Goal: Information Seeking & Learning: Learn about a topic

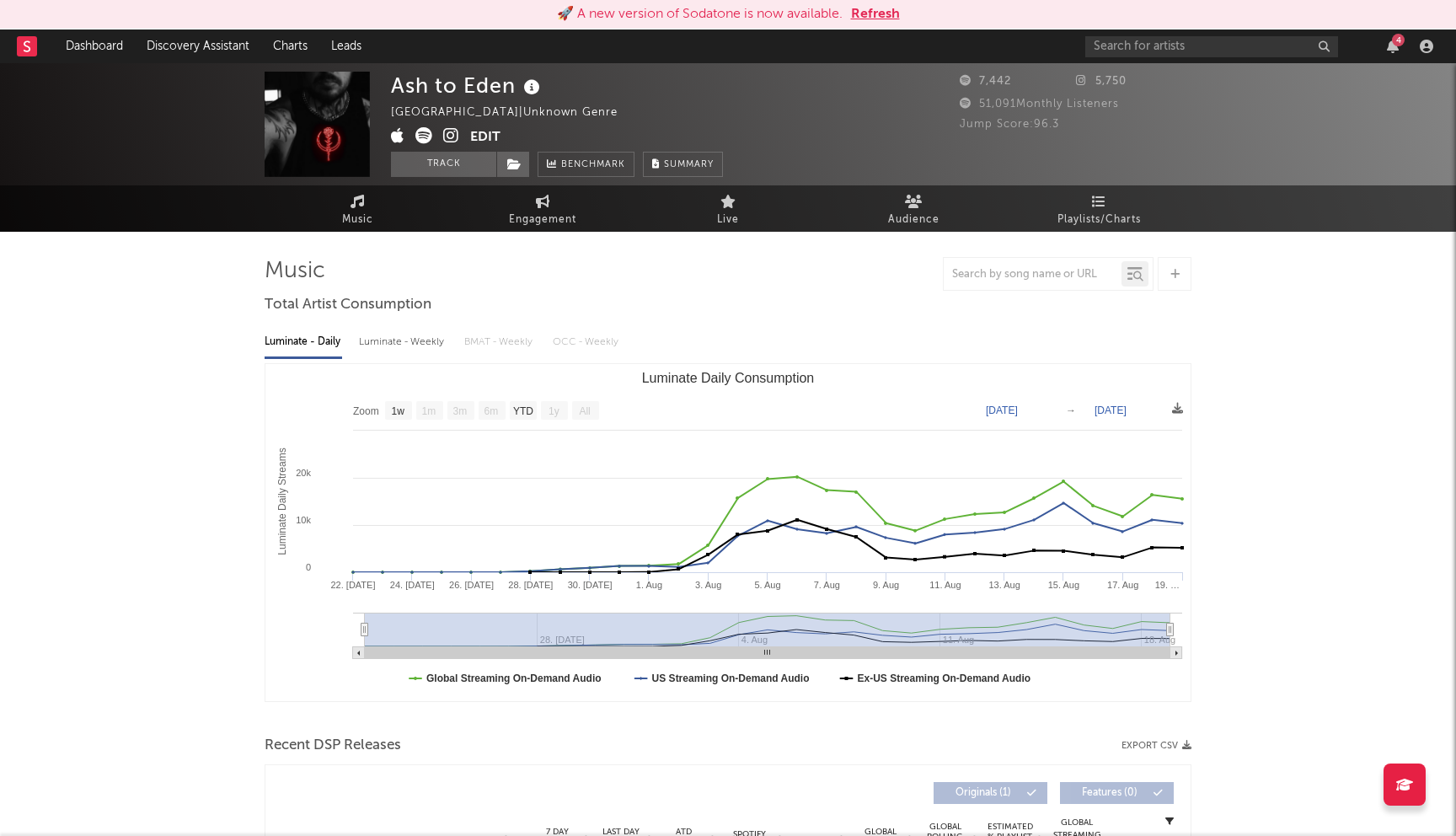
select select "1w"
click at [887, 18] on button "Refresh" at bounding box center [876, 14] width 49 height 20
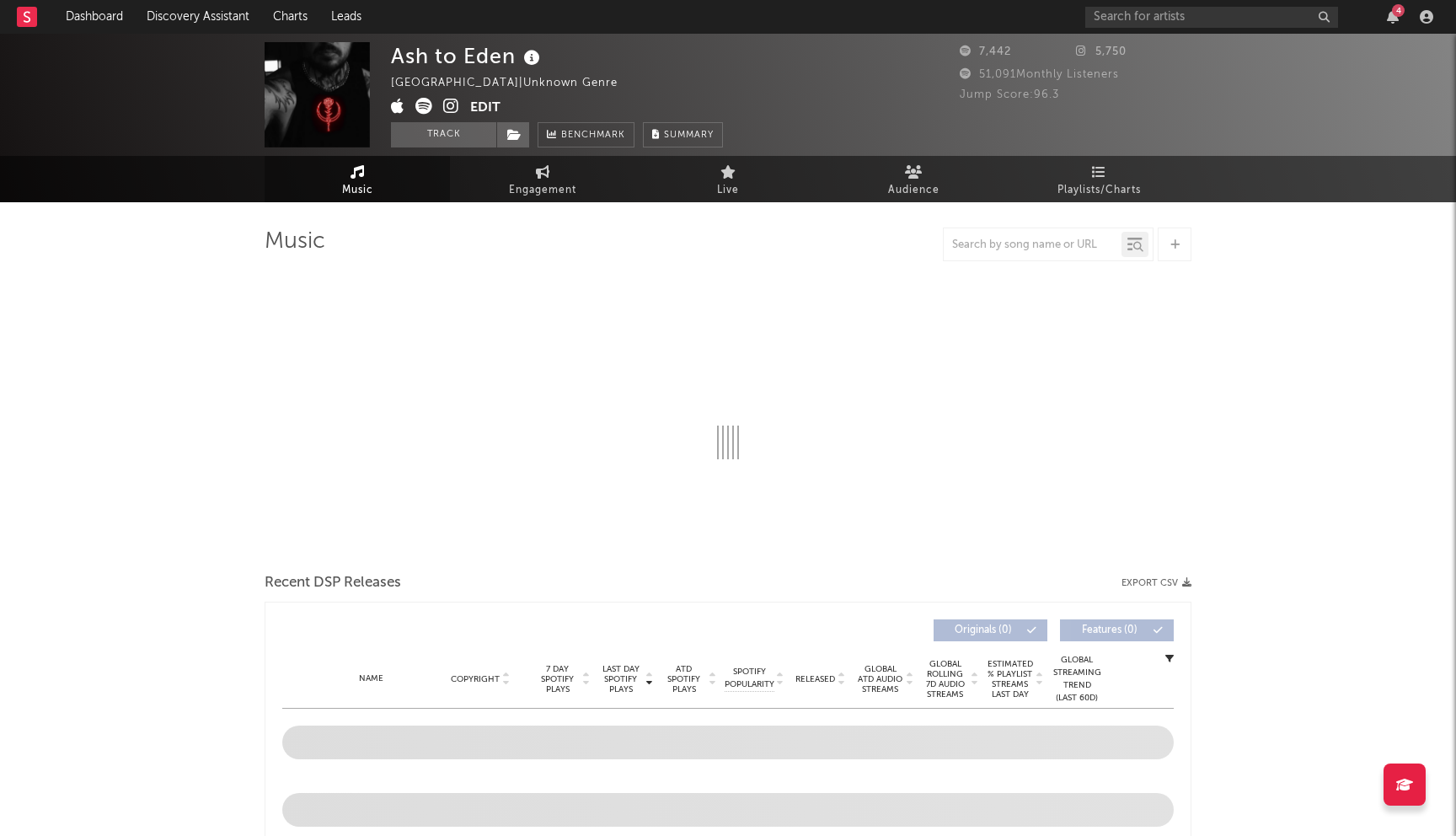
select select "1w"
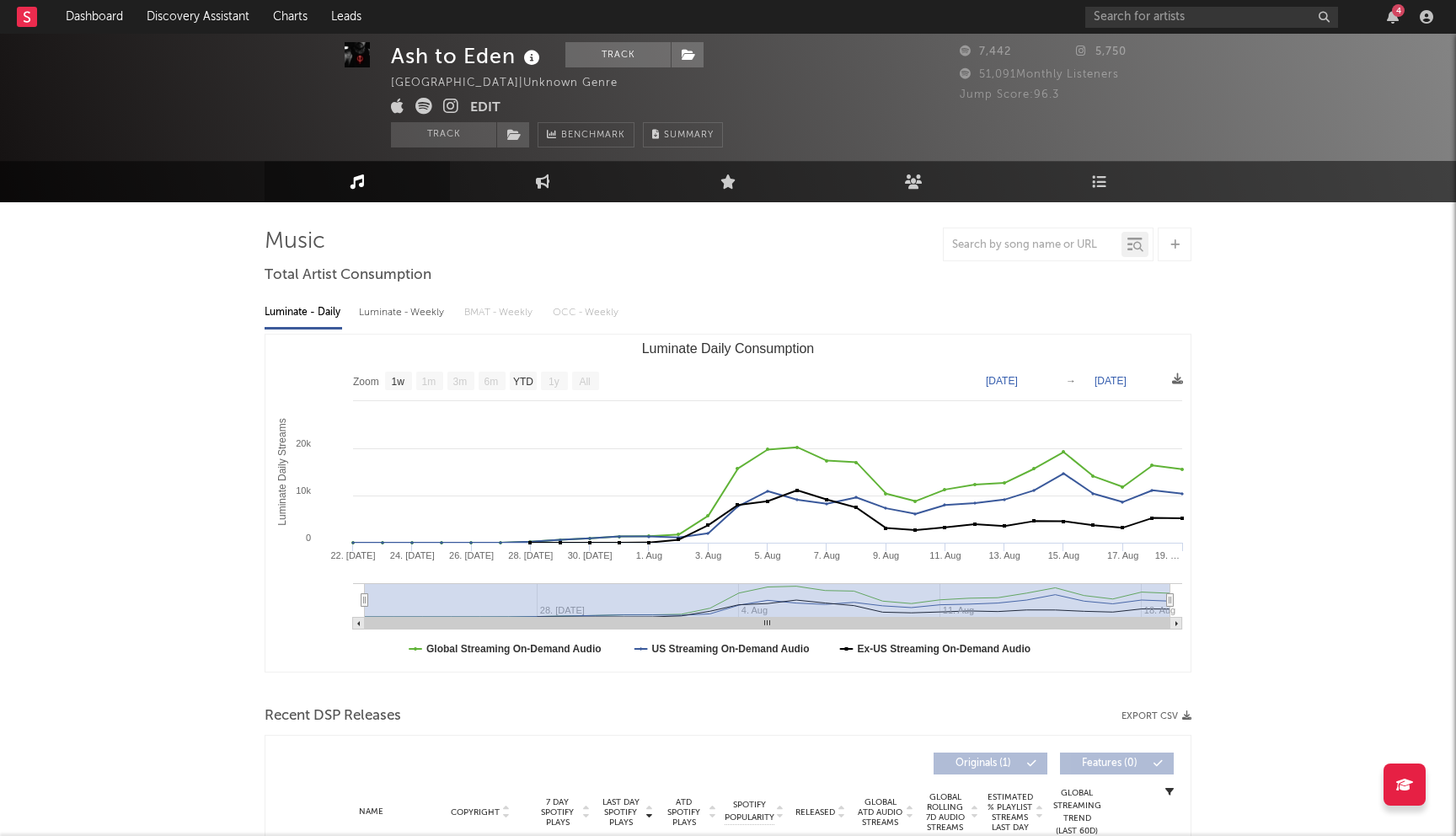
scroll to position [343, 0]
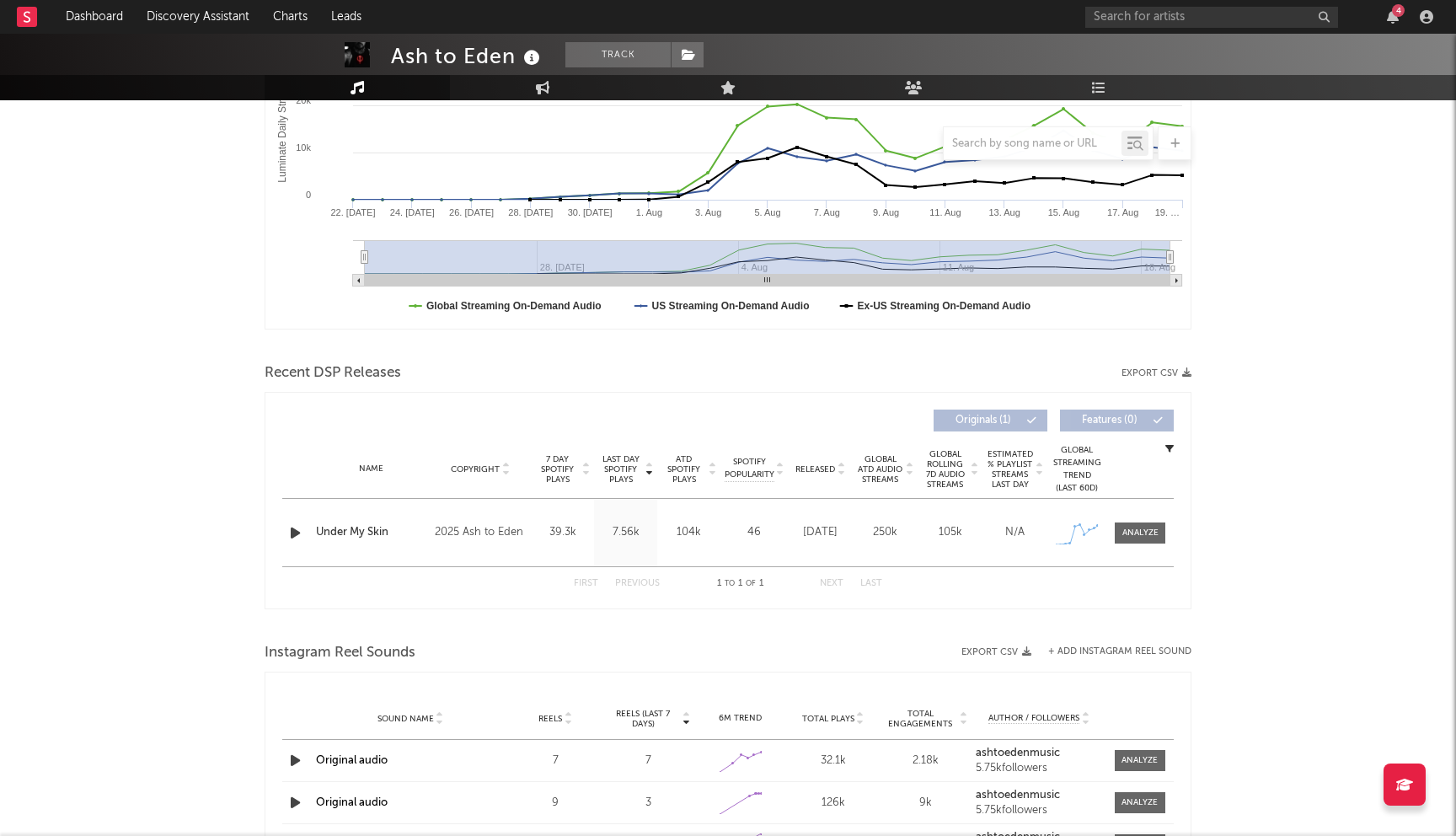
click at [689, 536] on div "104k" at bounding box center [688, 532] width 54 height 17
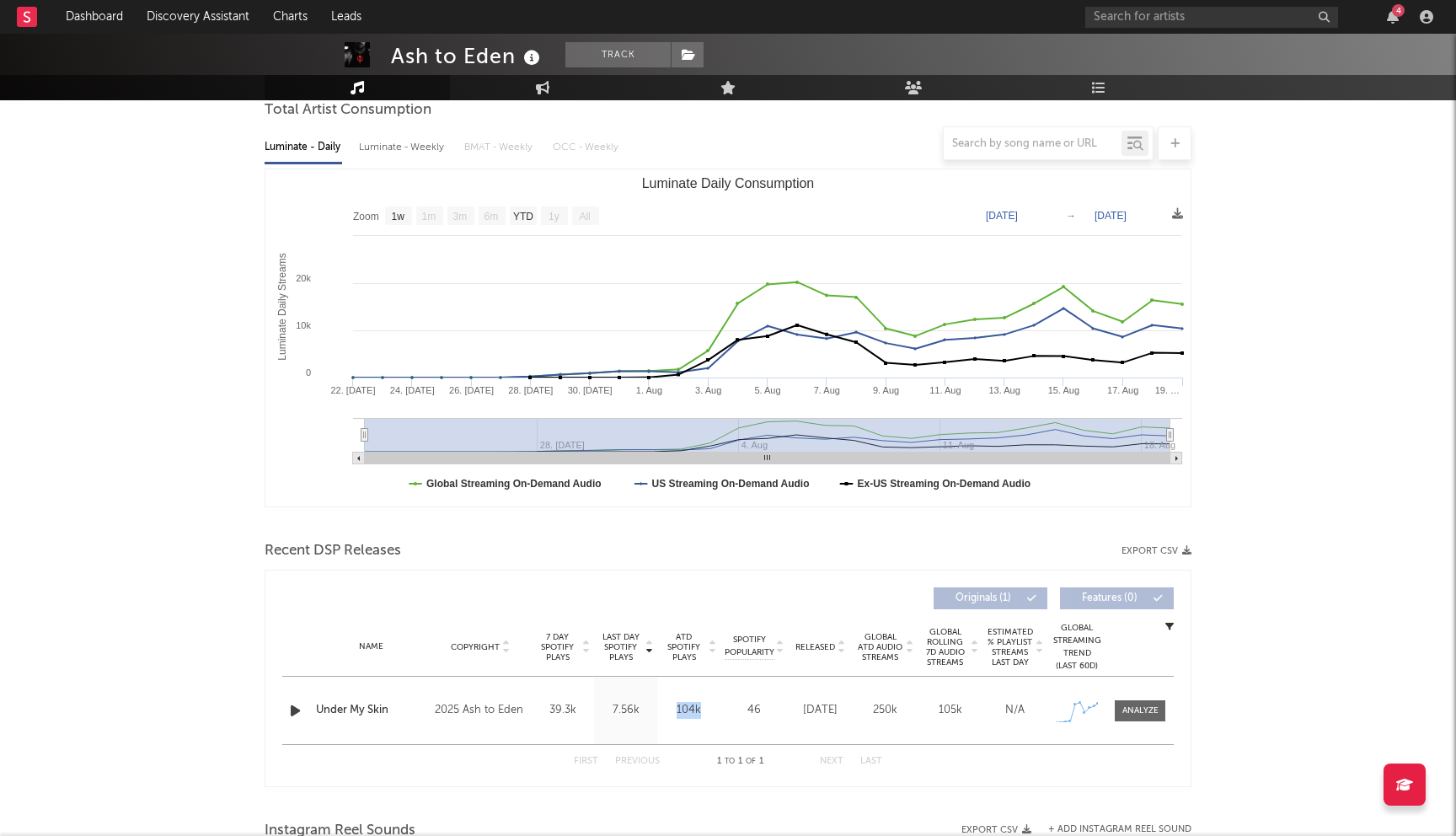
scroll to position [0, 0]
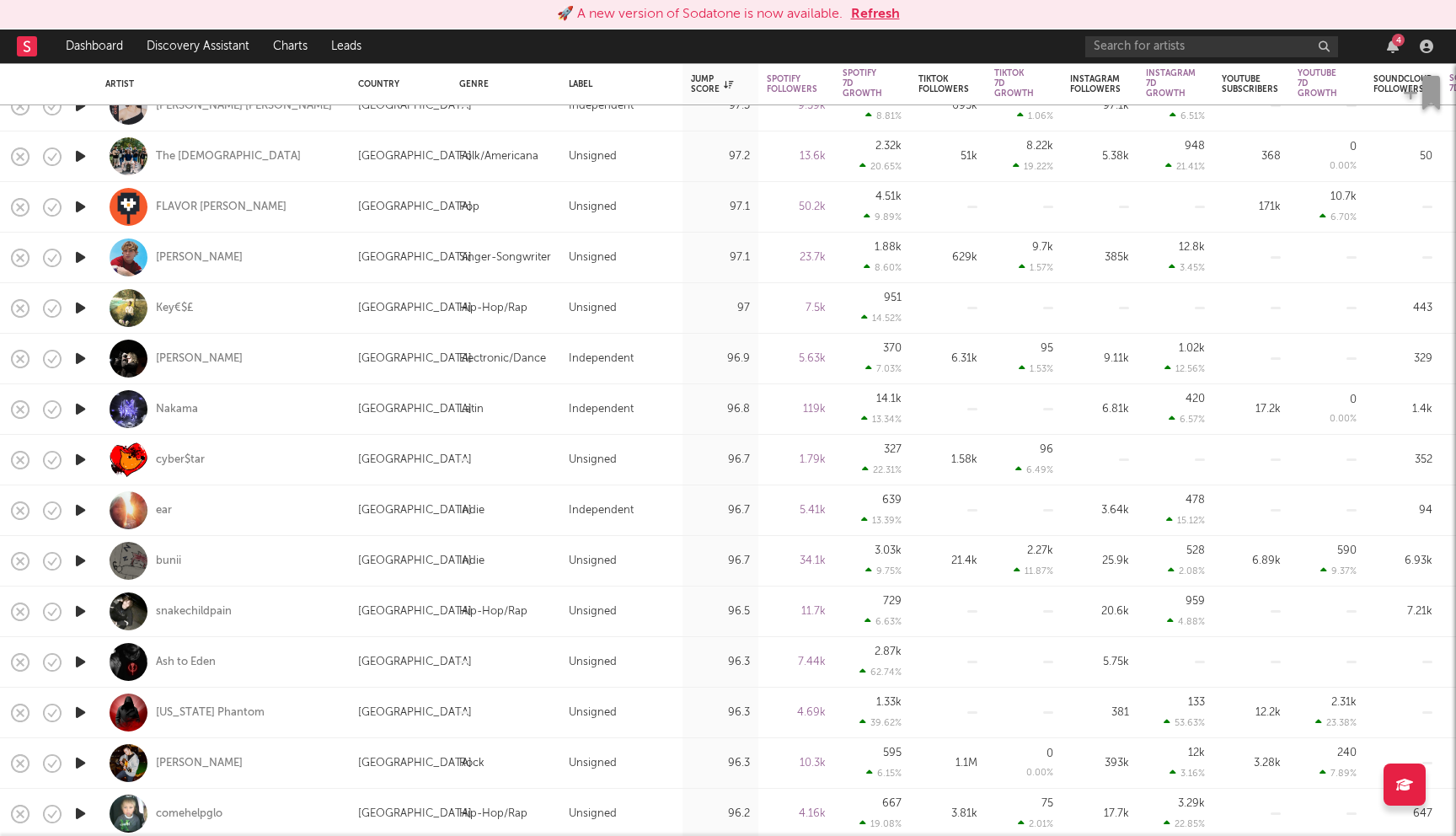
click at [874, 16] on button "Refresh" at bounding box center [876, 14] width 49 height 20
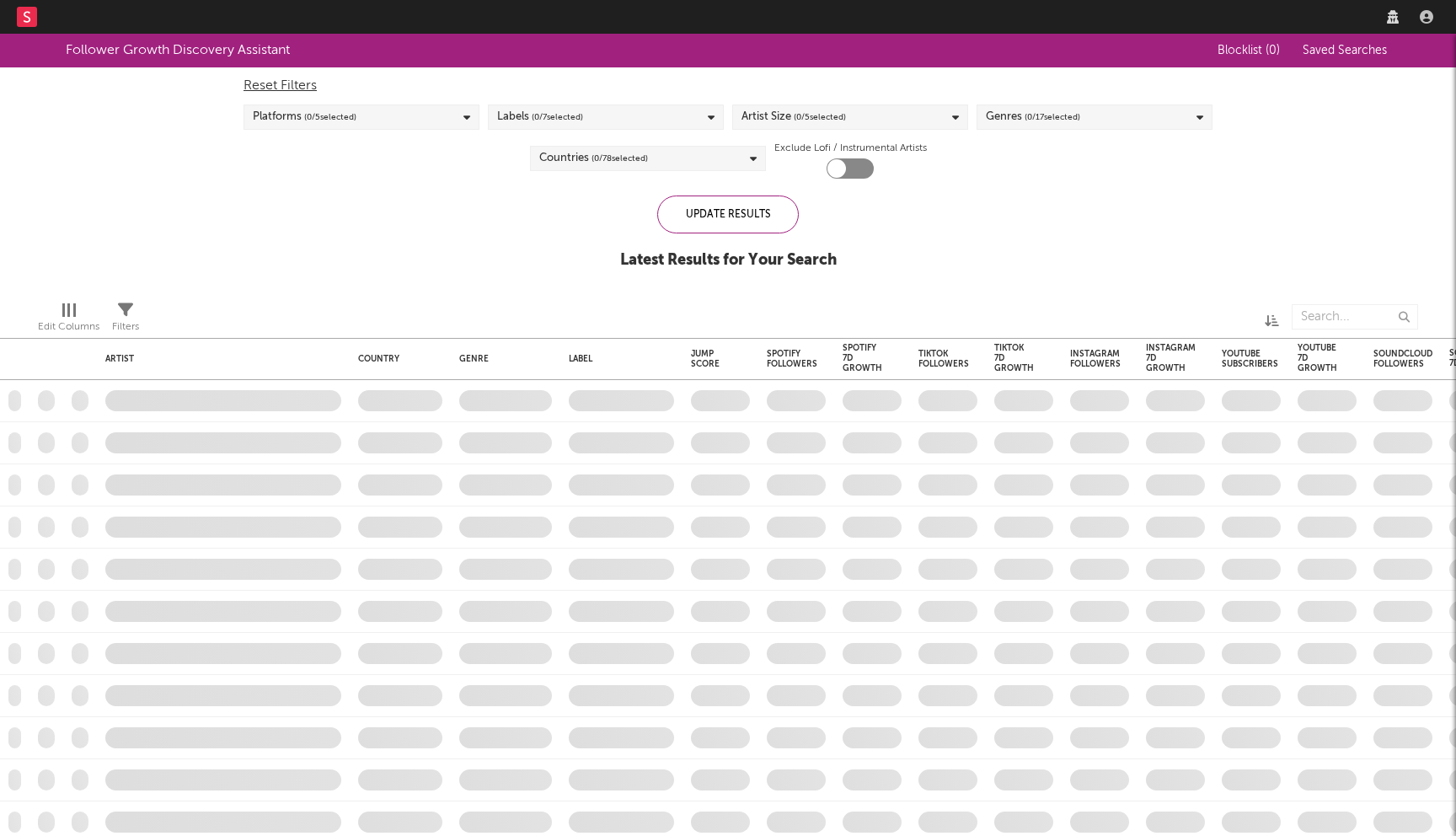
checkbox input "true"
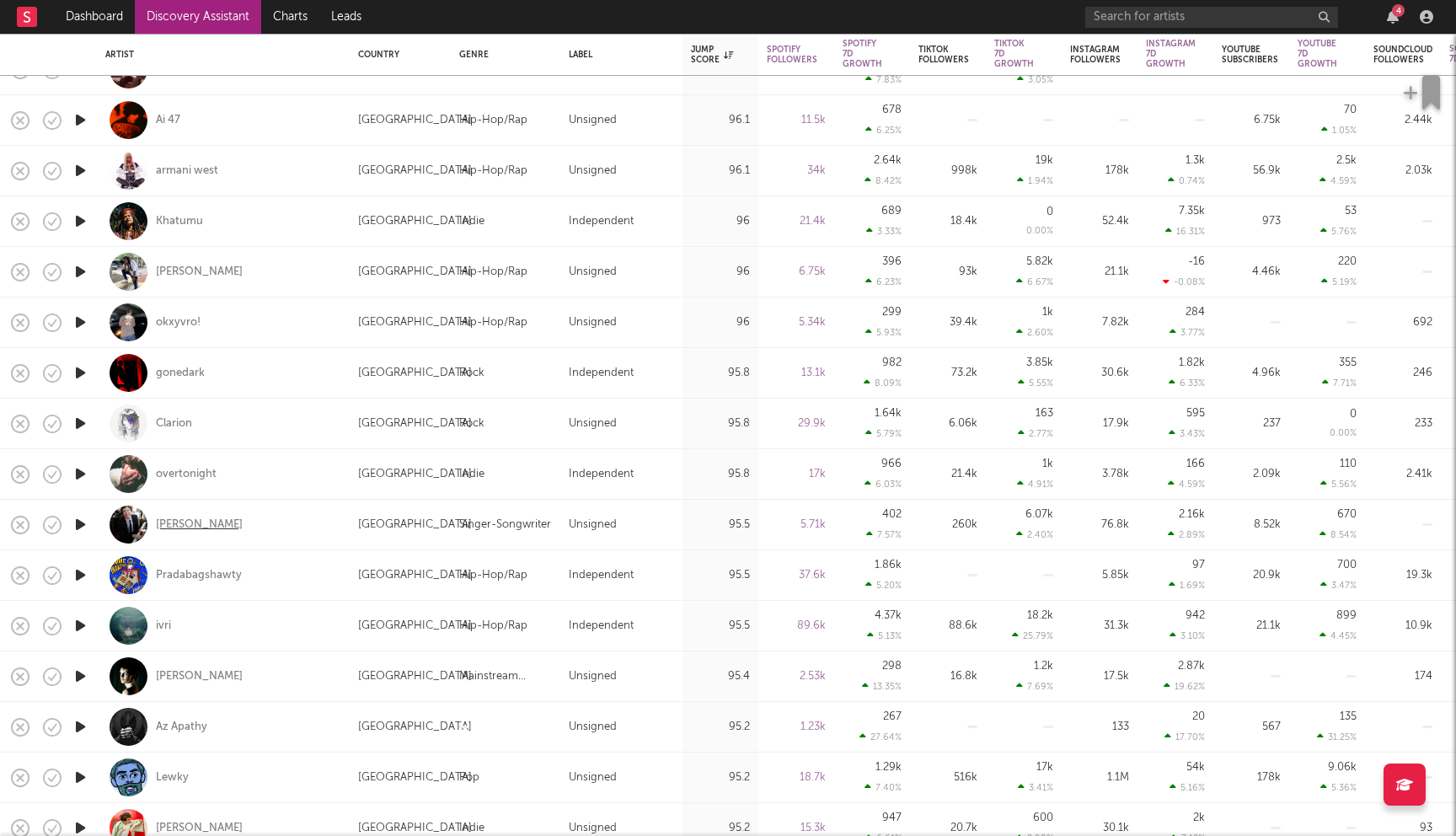
click at [218, 521] on div "Oliver Richman" at bounding box center [199, 525] width 86 height 16
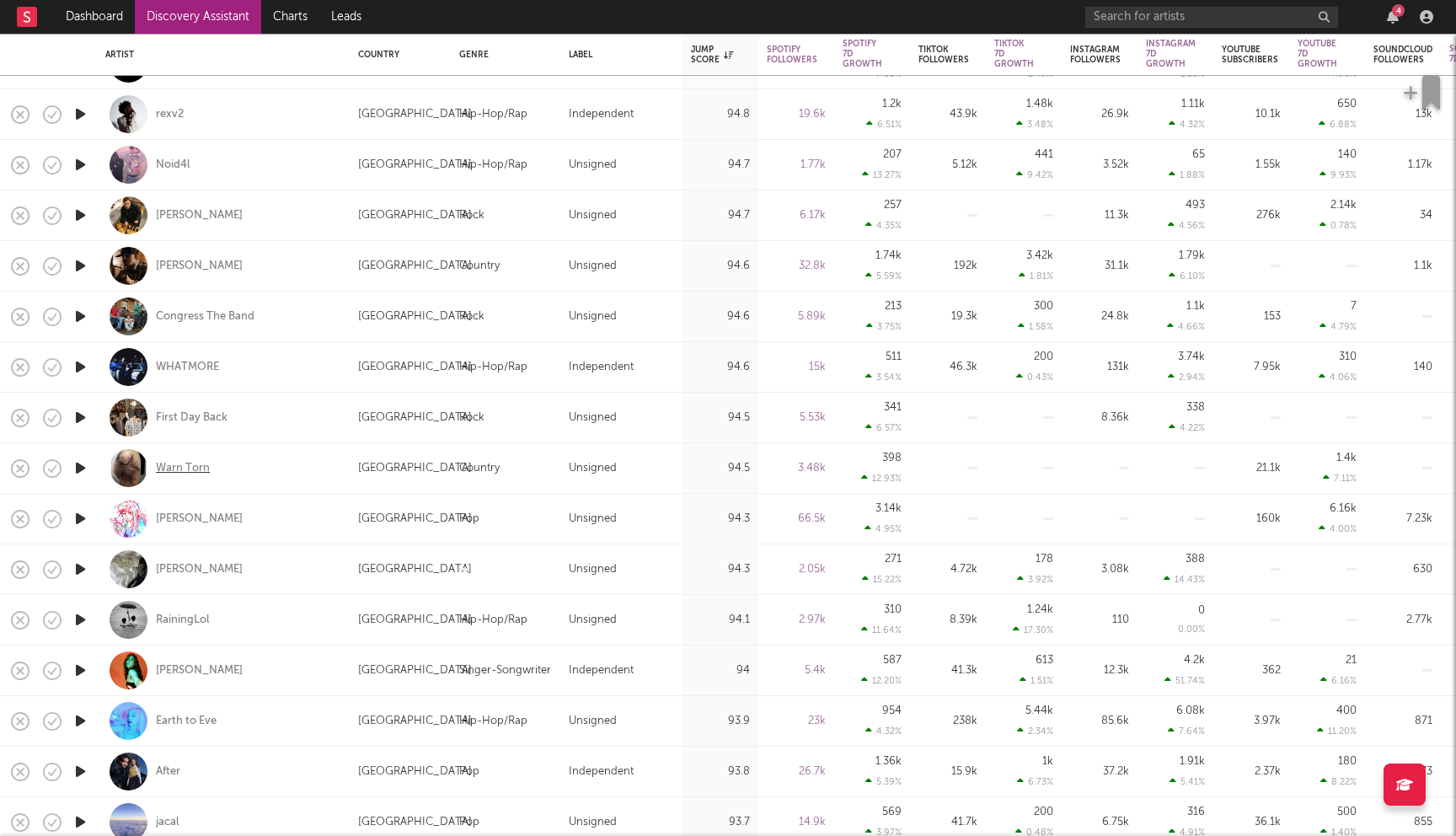
click at [182, 473] on div "Warn Torn" at bounding box center [183, 469] width 54 height 16
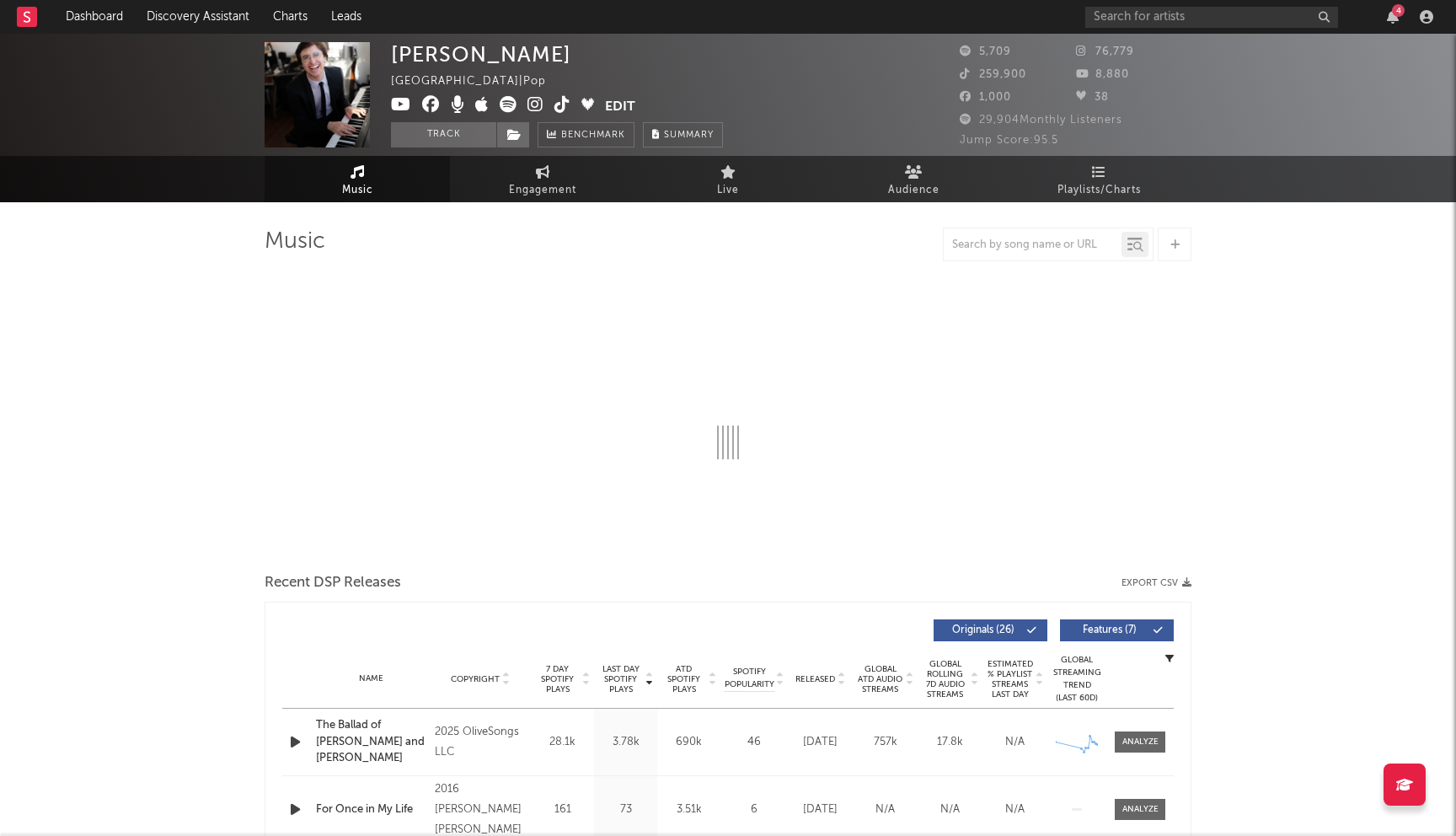
select select "6m"
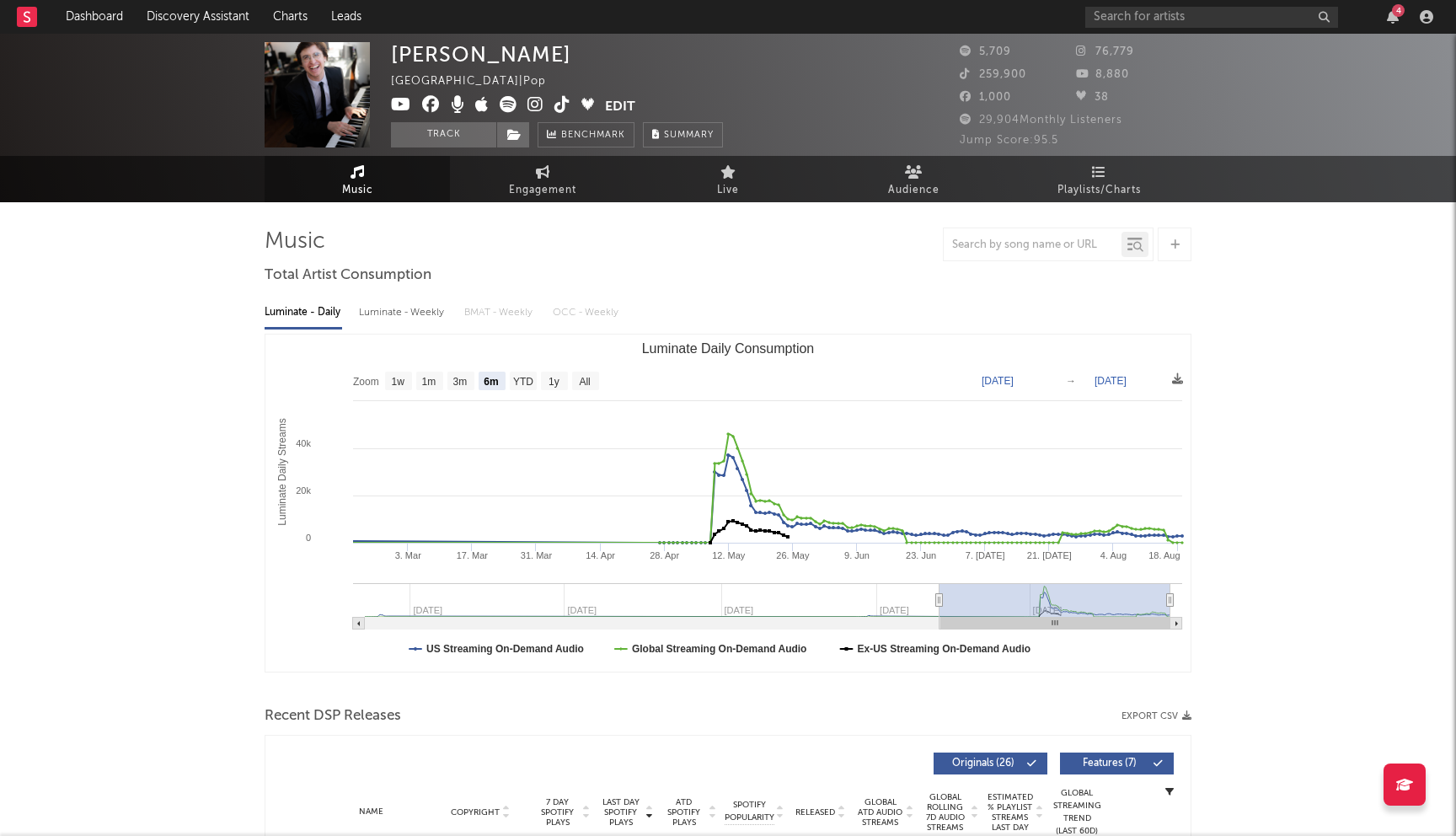
click at [401, 111] on icon at bounding box center [401, 104] width 20 height 17
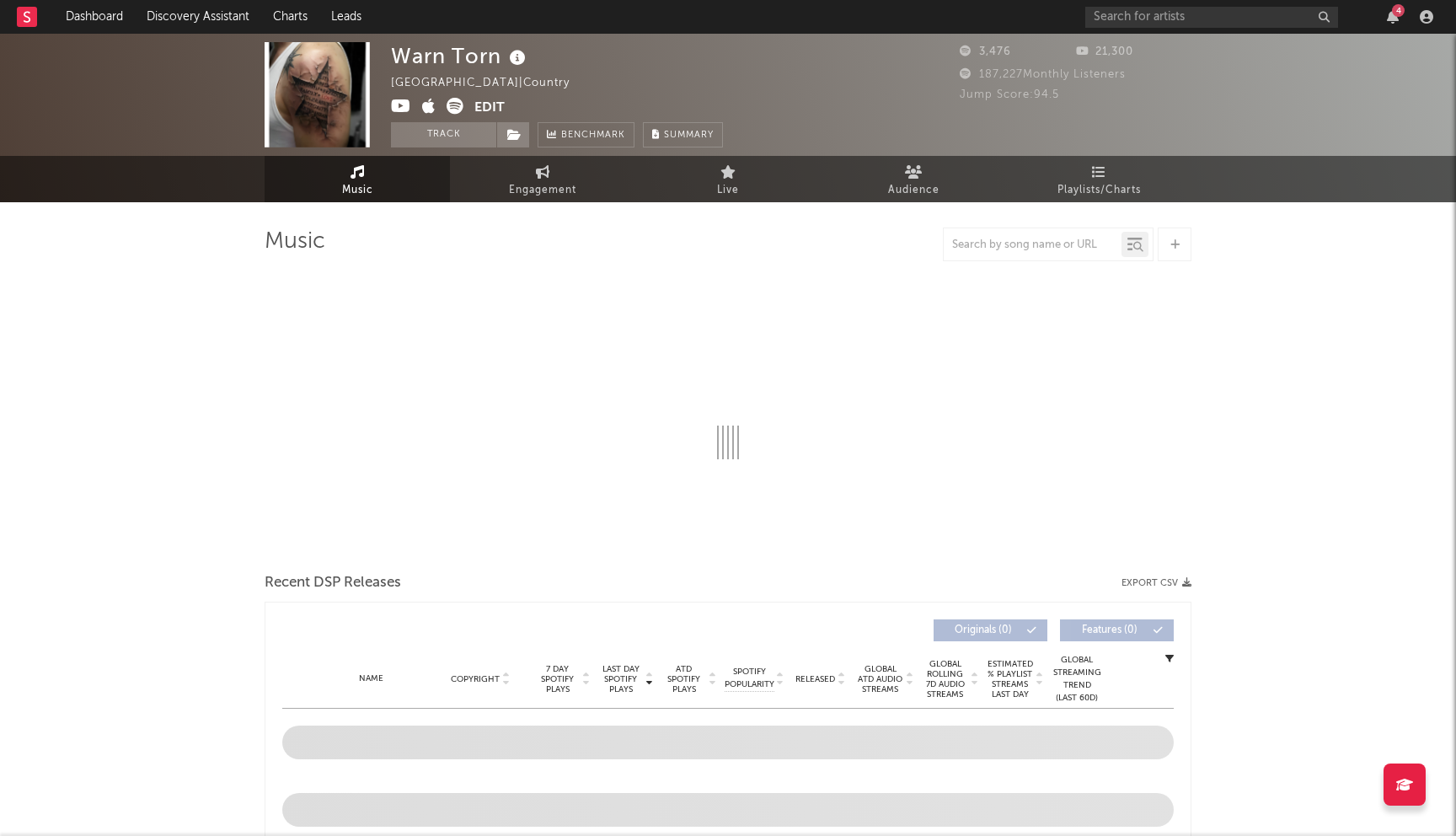
select select "1w"
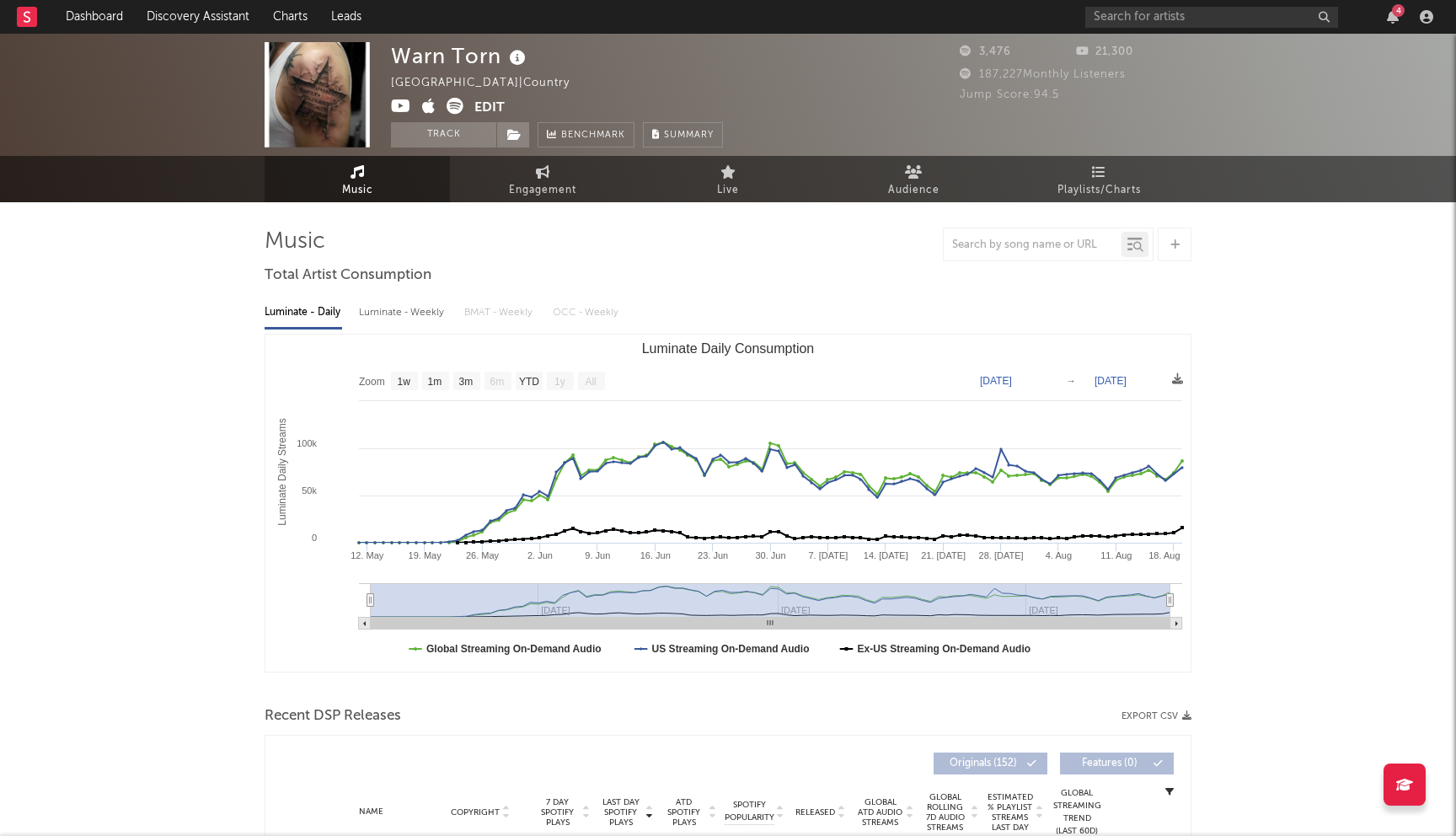
click at [399, 105] on icon at bounding box center [401, 106] width 20 height 17
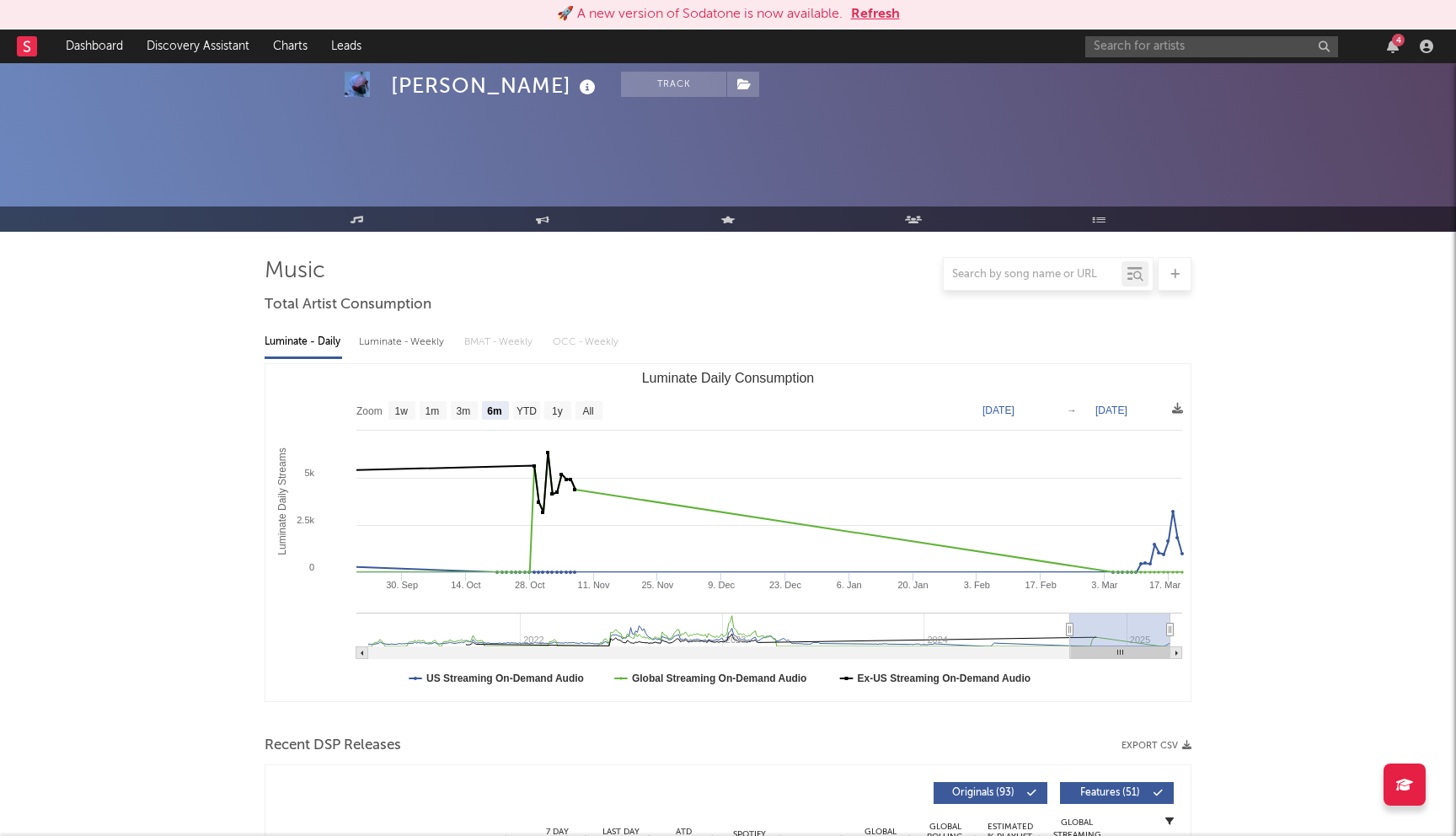
select select "6m"
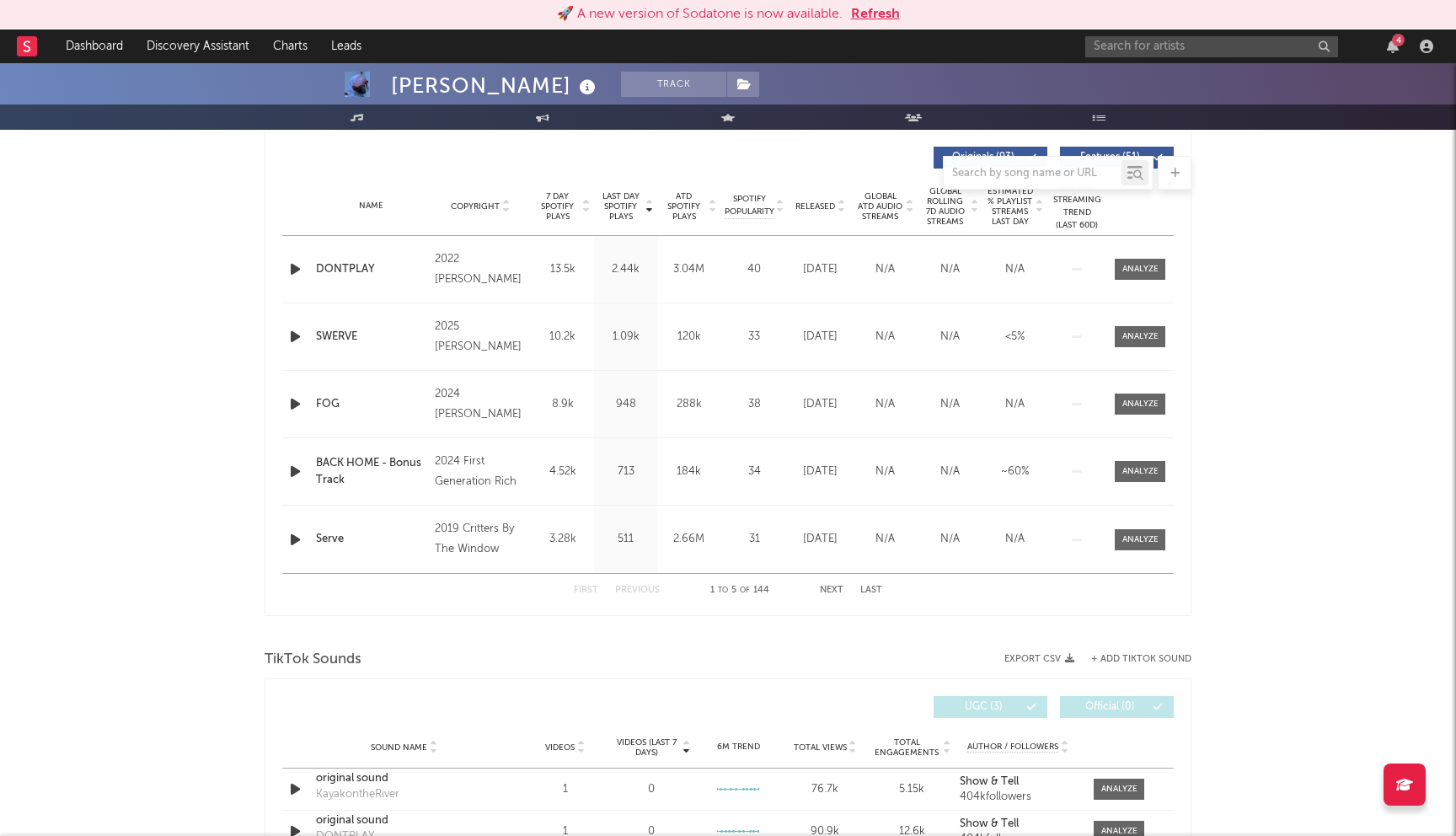
click at [865, 13] on button "Refresh" at bounding box center [876, 14] width 49 height 20
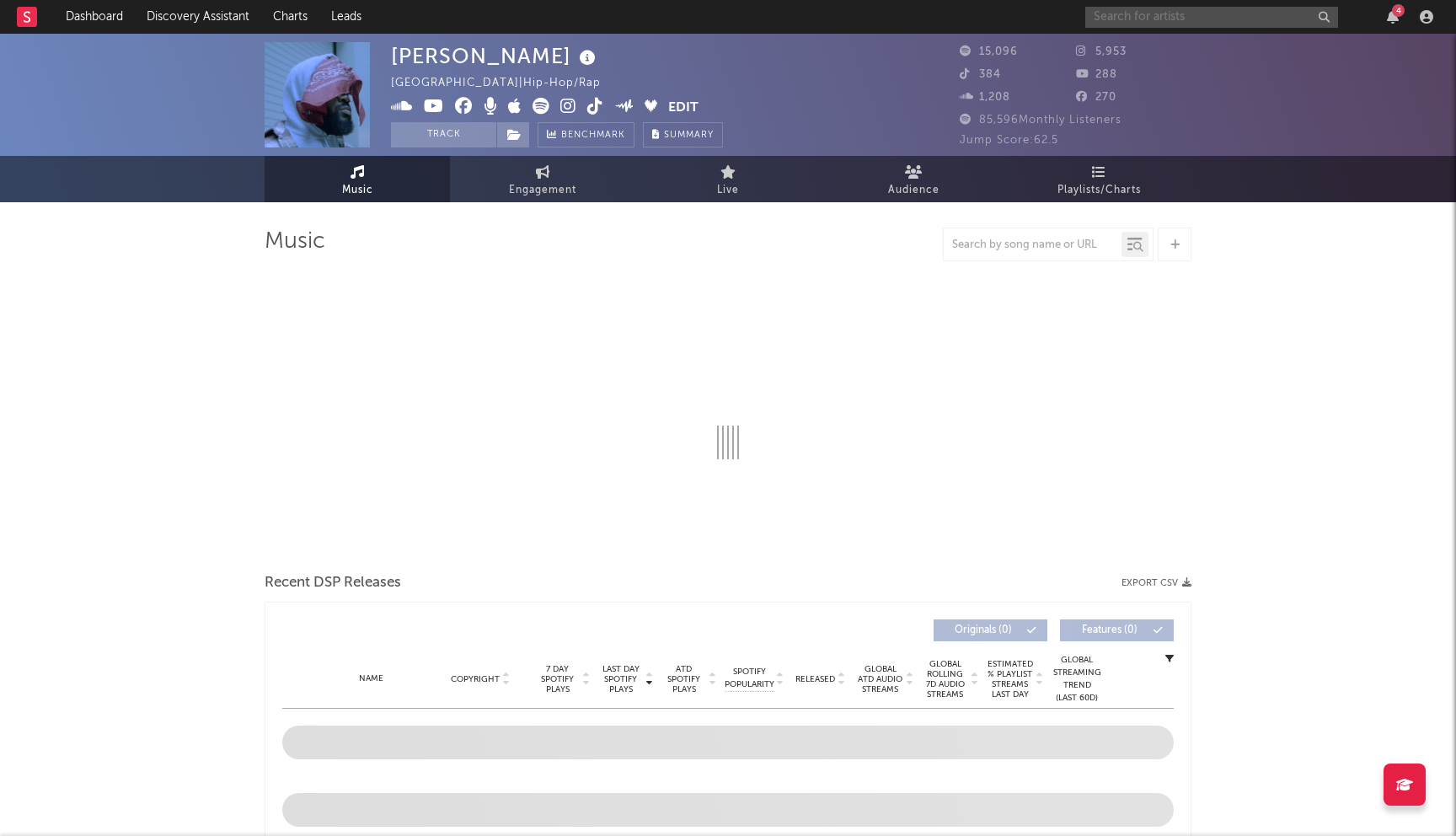
click at [1155, 17] on input "text" at bounding box center [1211, 17] width 252 height 21
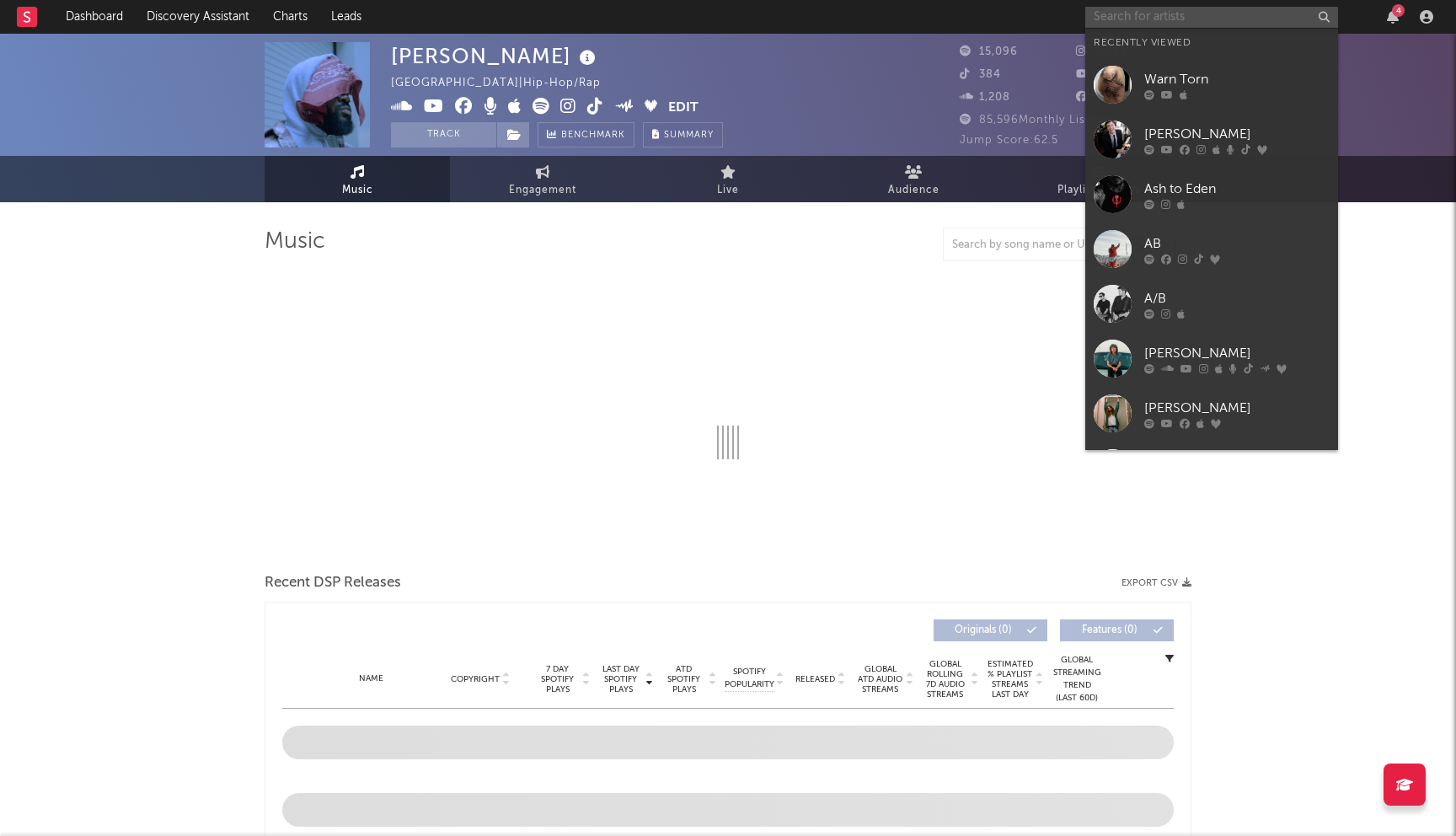
select select "6m"
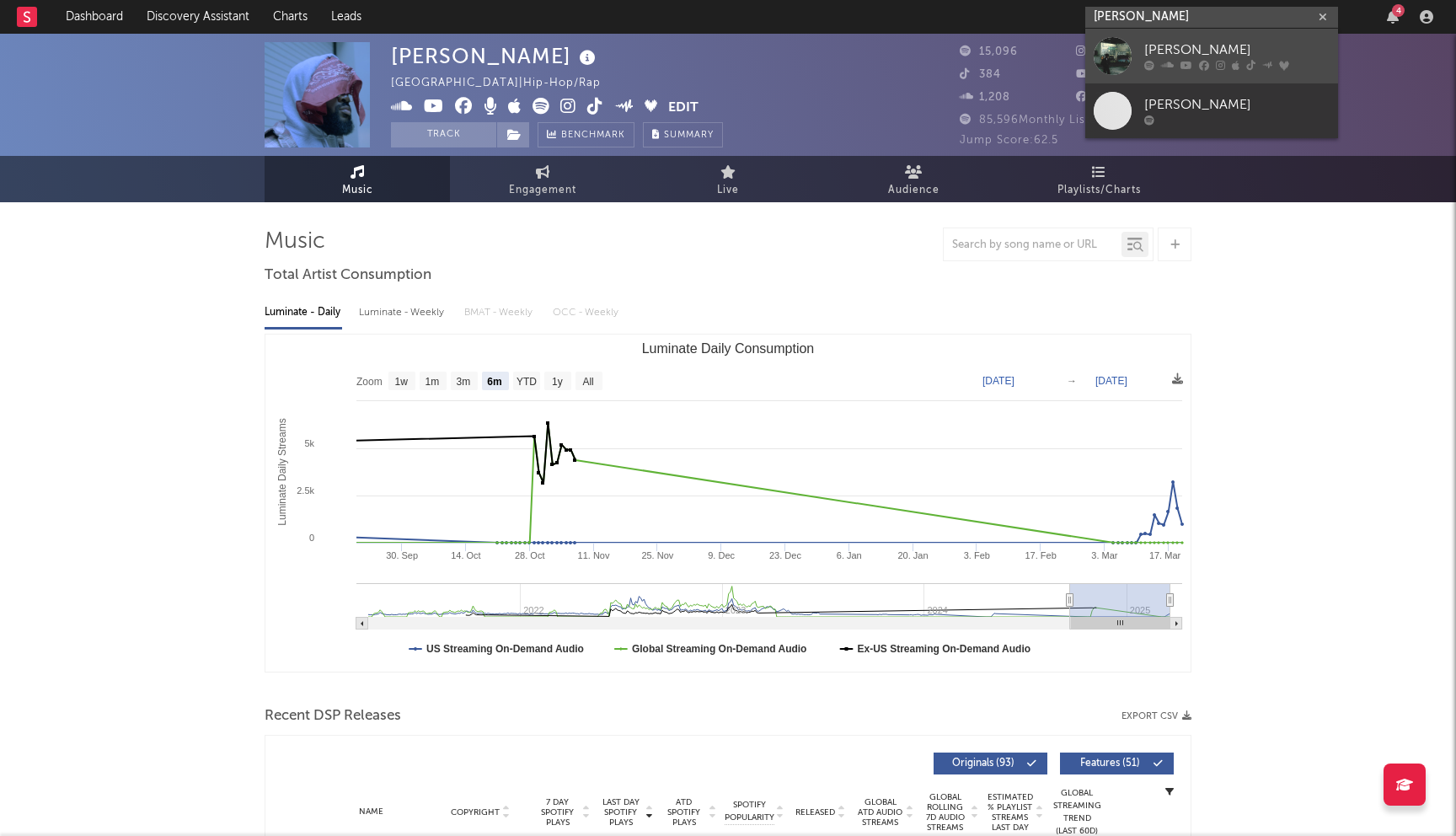
type input "[PERSON_NAME]"
click at [1185, 54] on div "[PERSON_NAME]" at bounding box center [1237, 50] width 185 height 20
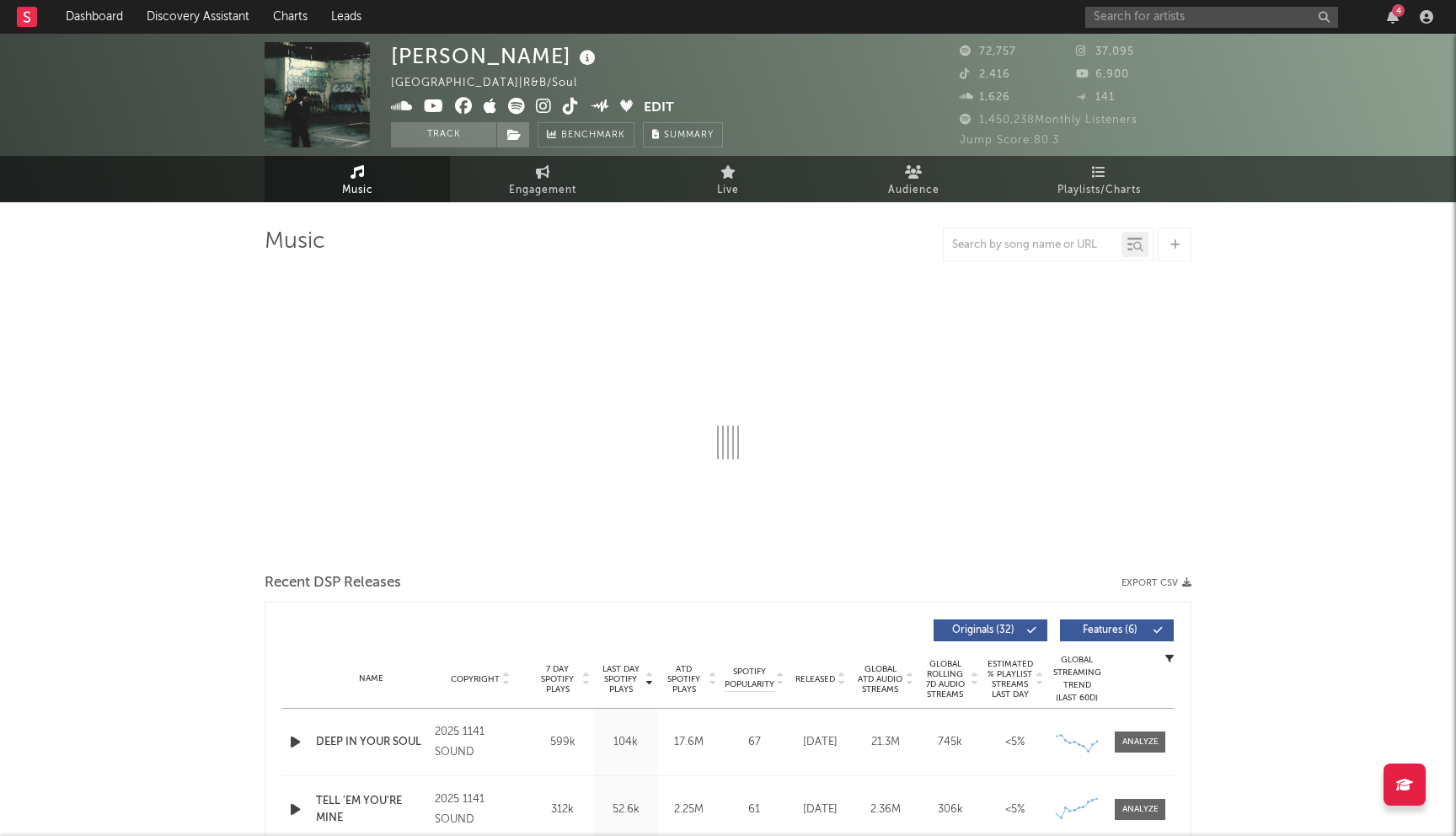
select select "6m"
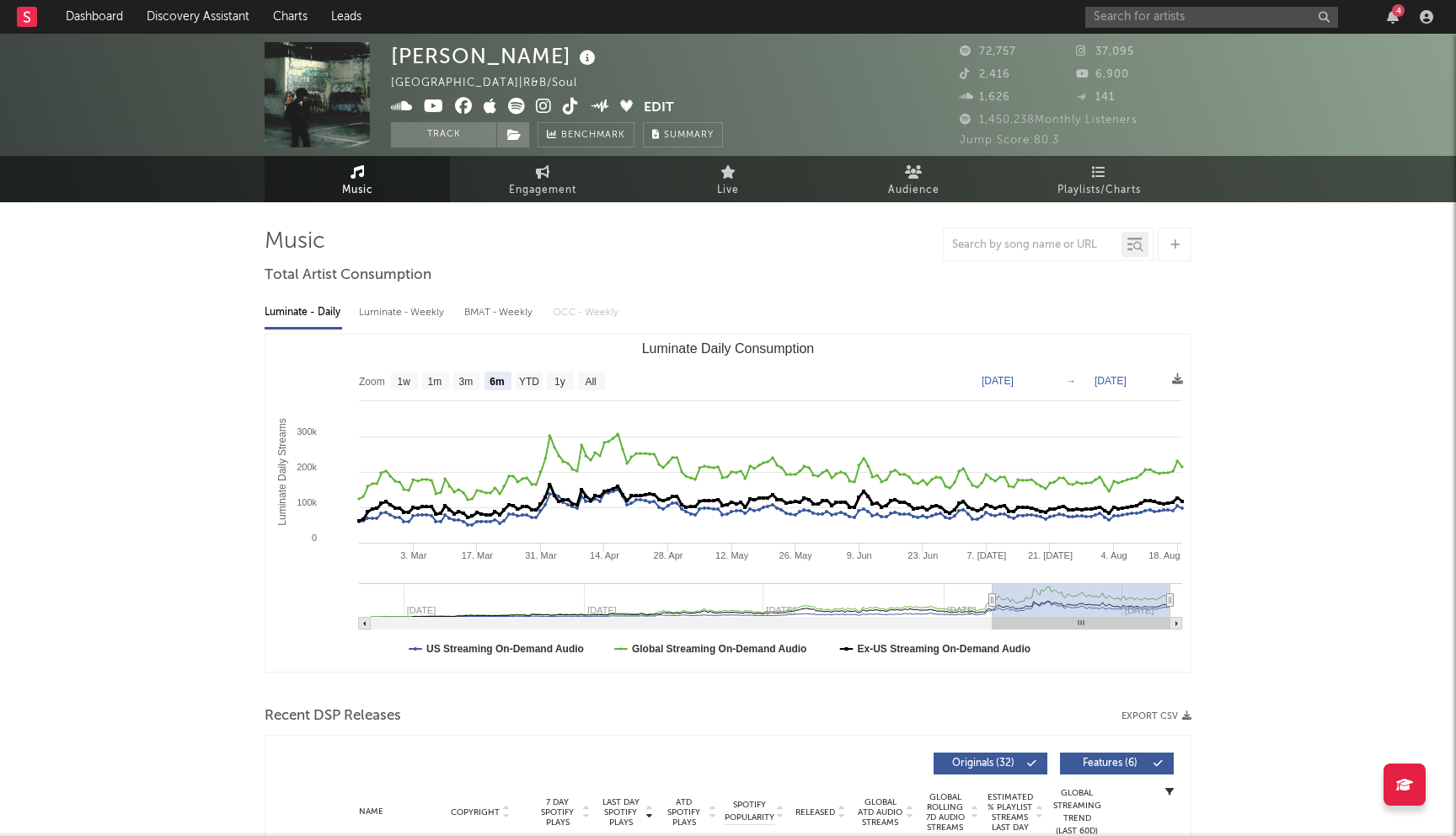
scroll to position [371, 0]
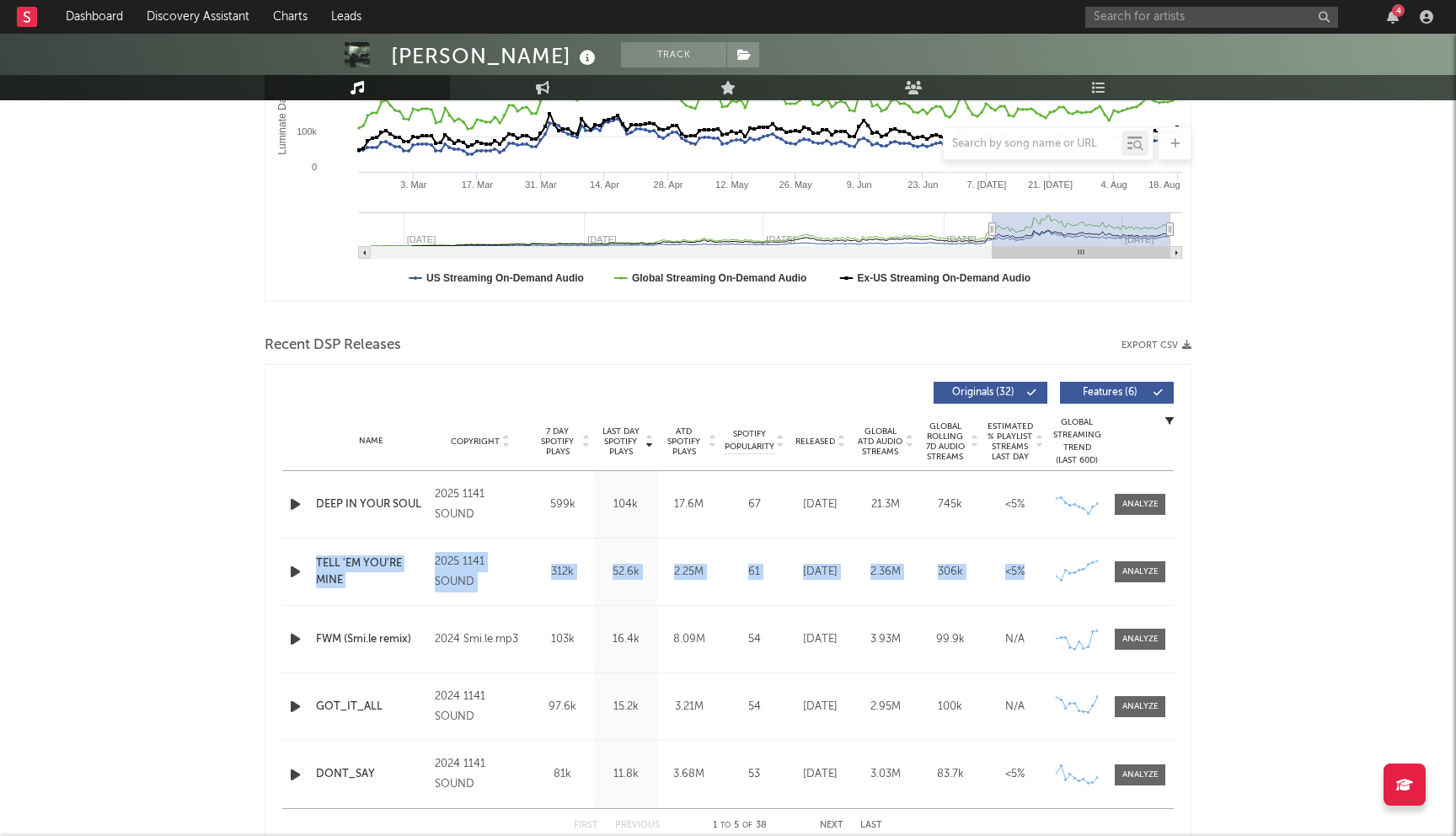
drag, startPoint x: 1033, startPoint y: 568, endPoint x: 310, endPoint y: 567, distance: 723.0
click at [310, 567] on div "Name TELL 'EM YOU'RE MINE Copyright 2025 1141 SOUND Label 1141 SOUND Album Name…" at bounding box center [728, 572] width 891 height 67
copy div "Name TELL 'EM YOU'RE MINE Copyright 2025 1141 SOUND Label 1141 SOUND Album Name…"
click at [1132, 19] on input "text" at bounding box center [1211, 17] width 252 height 21
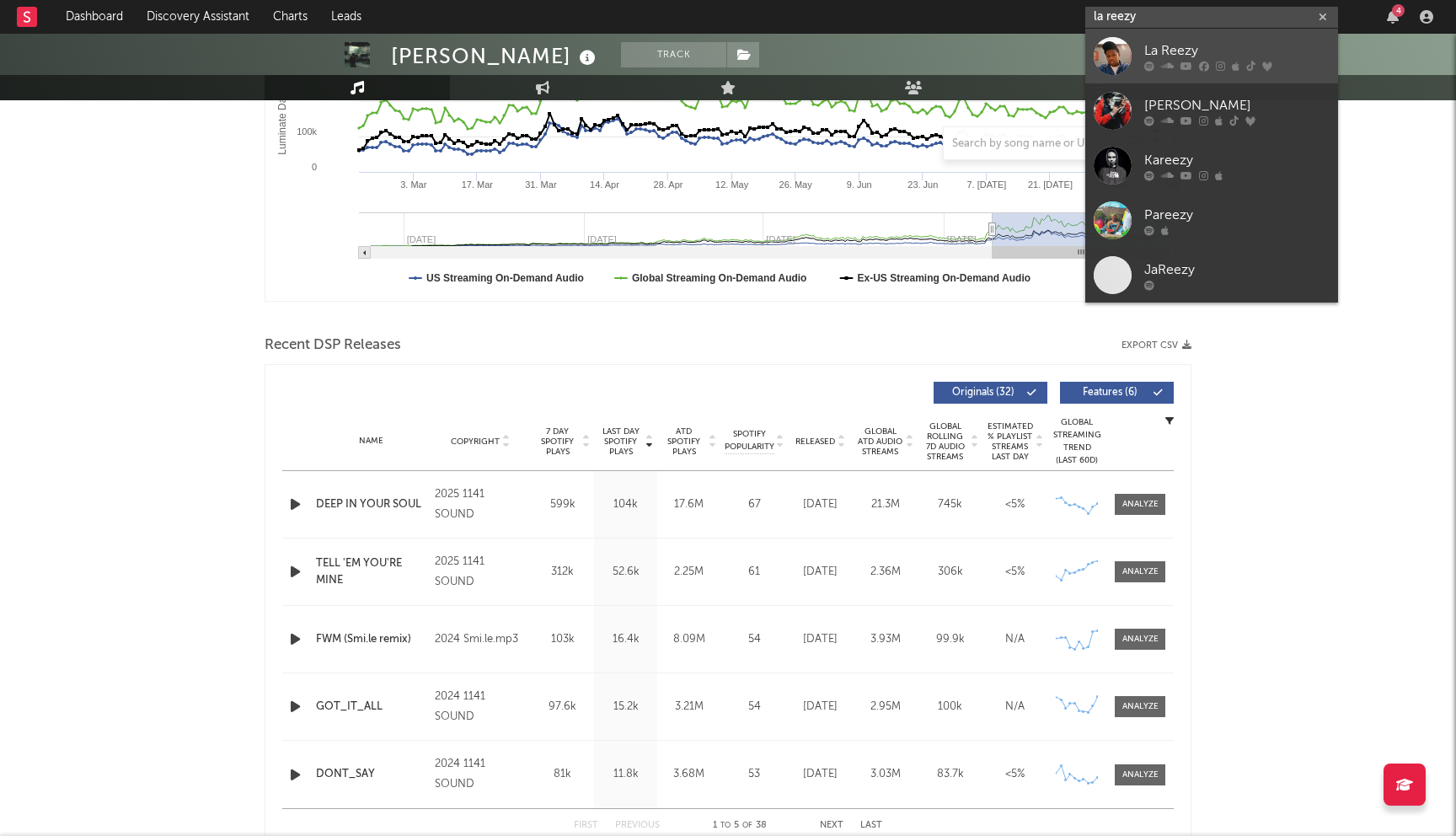
type input "la reezy"
click at [1200, 58] on div "La Reezy" at bounding box center [1237, 50] width 185 height 20
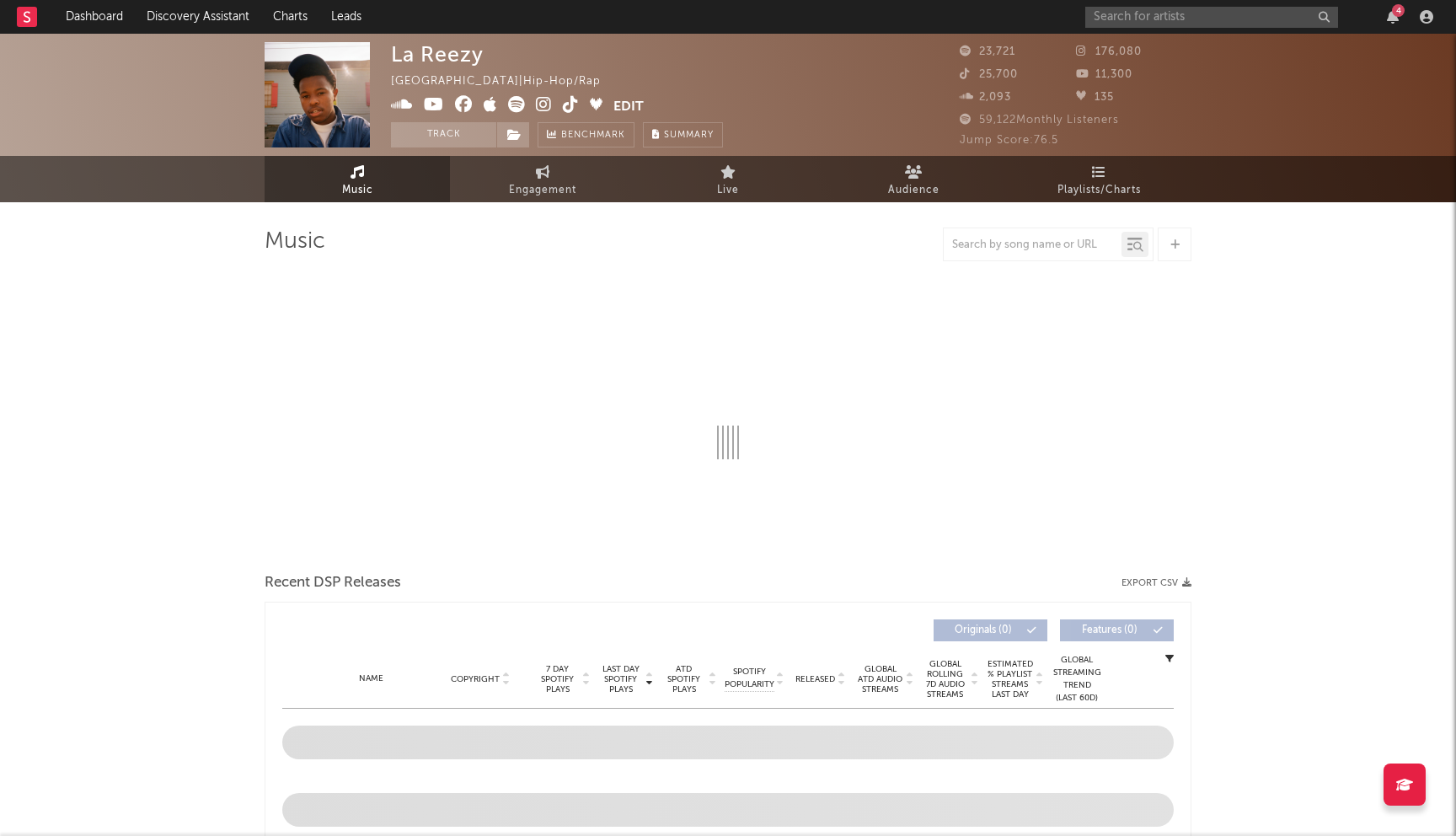
select select "6m"
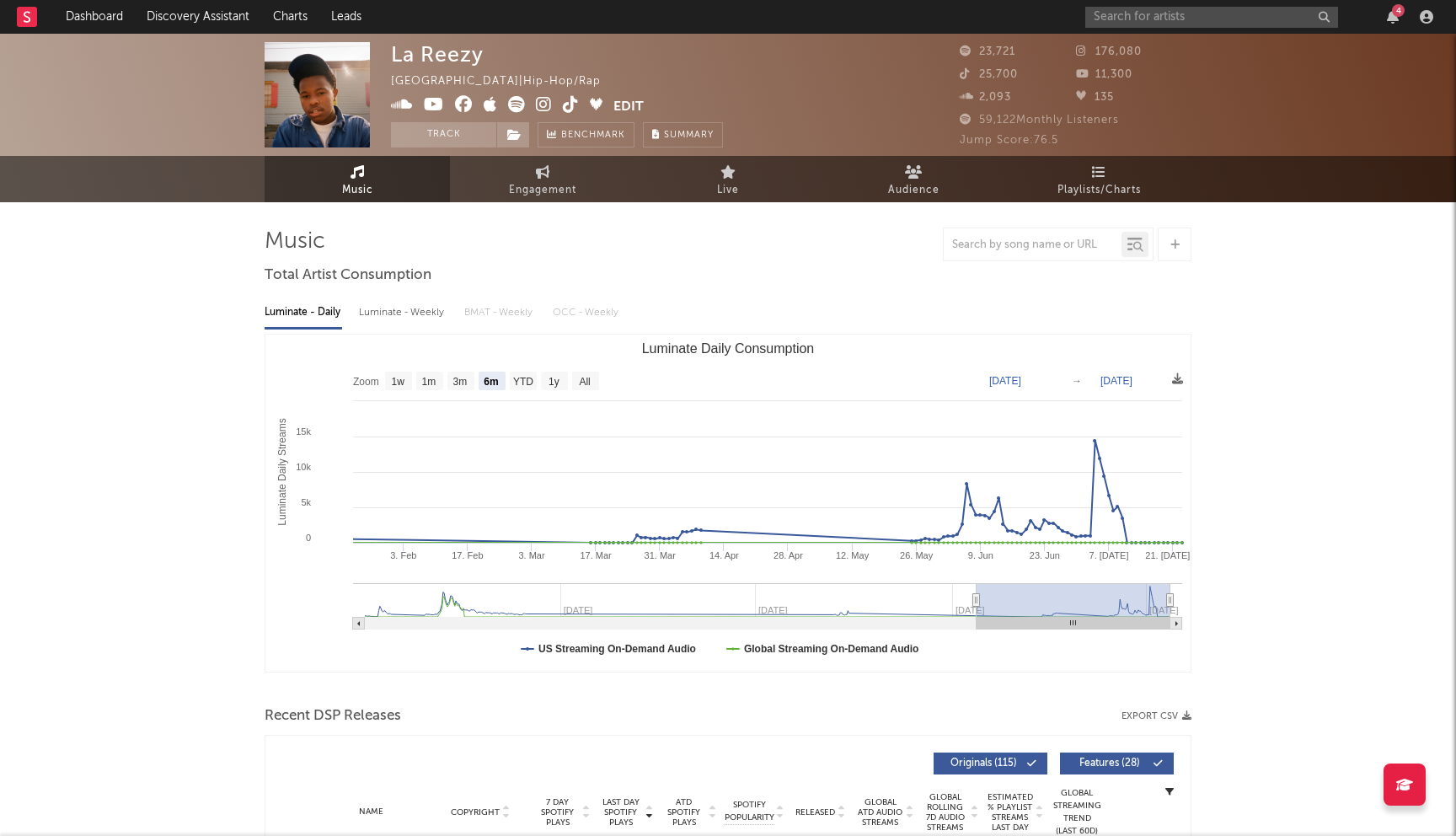
click at [389, 182] on link "Music" at bounding box center [357, 180] width 185 height 47
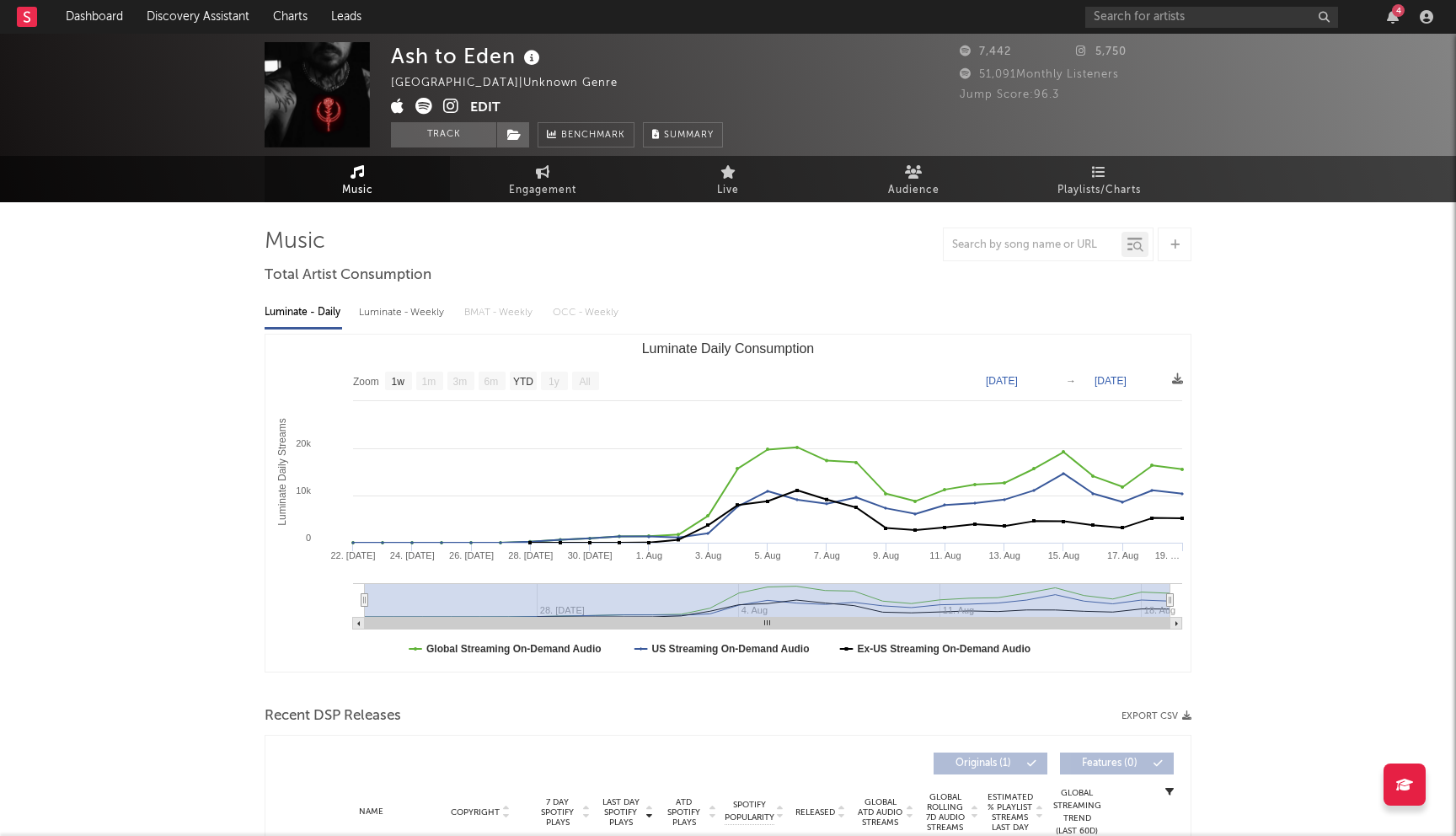
select select "1w"
click at [1157, 22] on input "text" at bounding box center [1211, 17] width 252 height 21
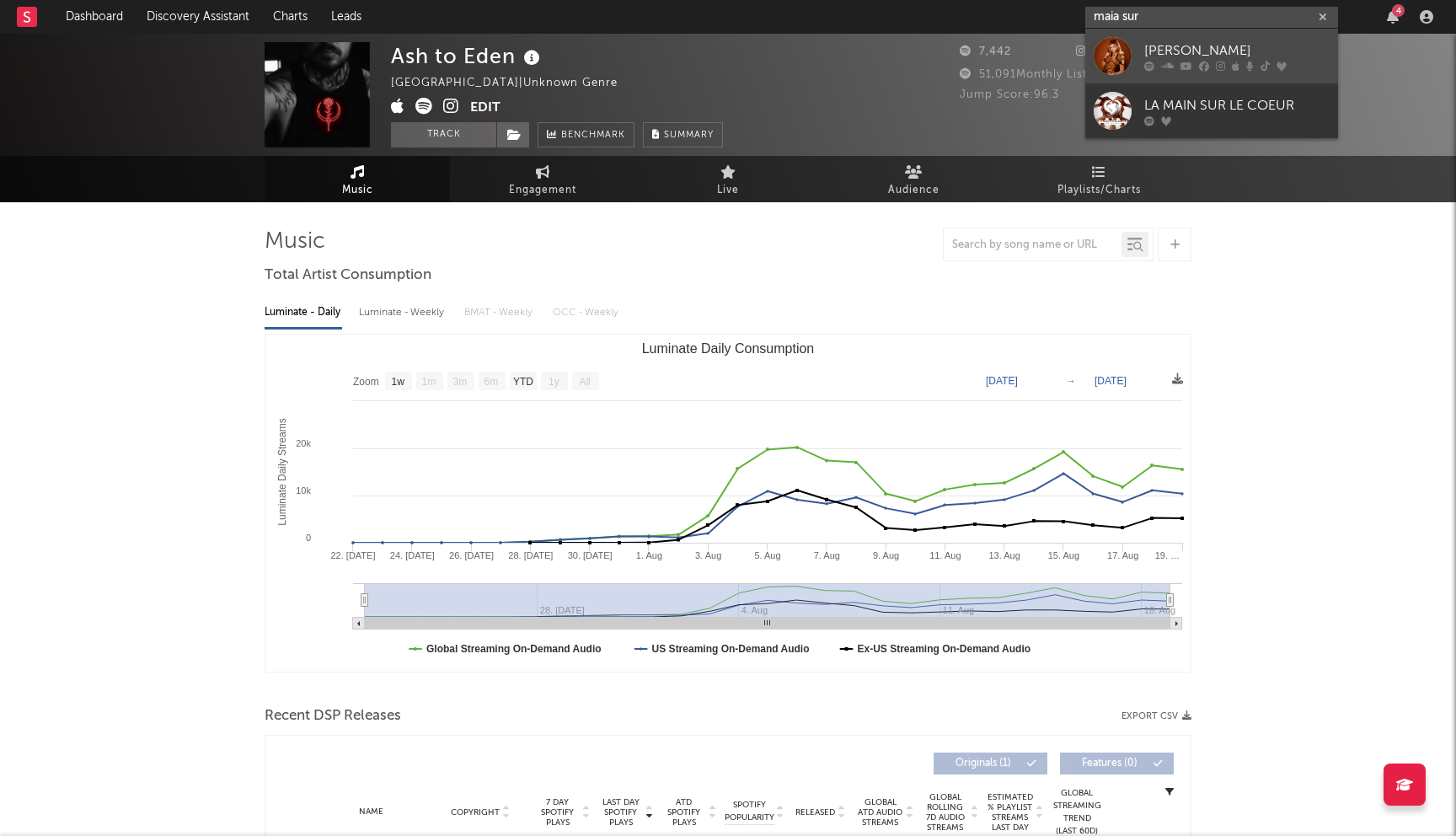
type input "maia sur"
click at [1224, 48] on div "Maria Sur" at bounding box center [1237, 50] width 185 height 20
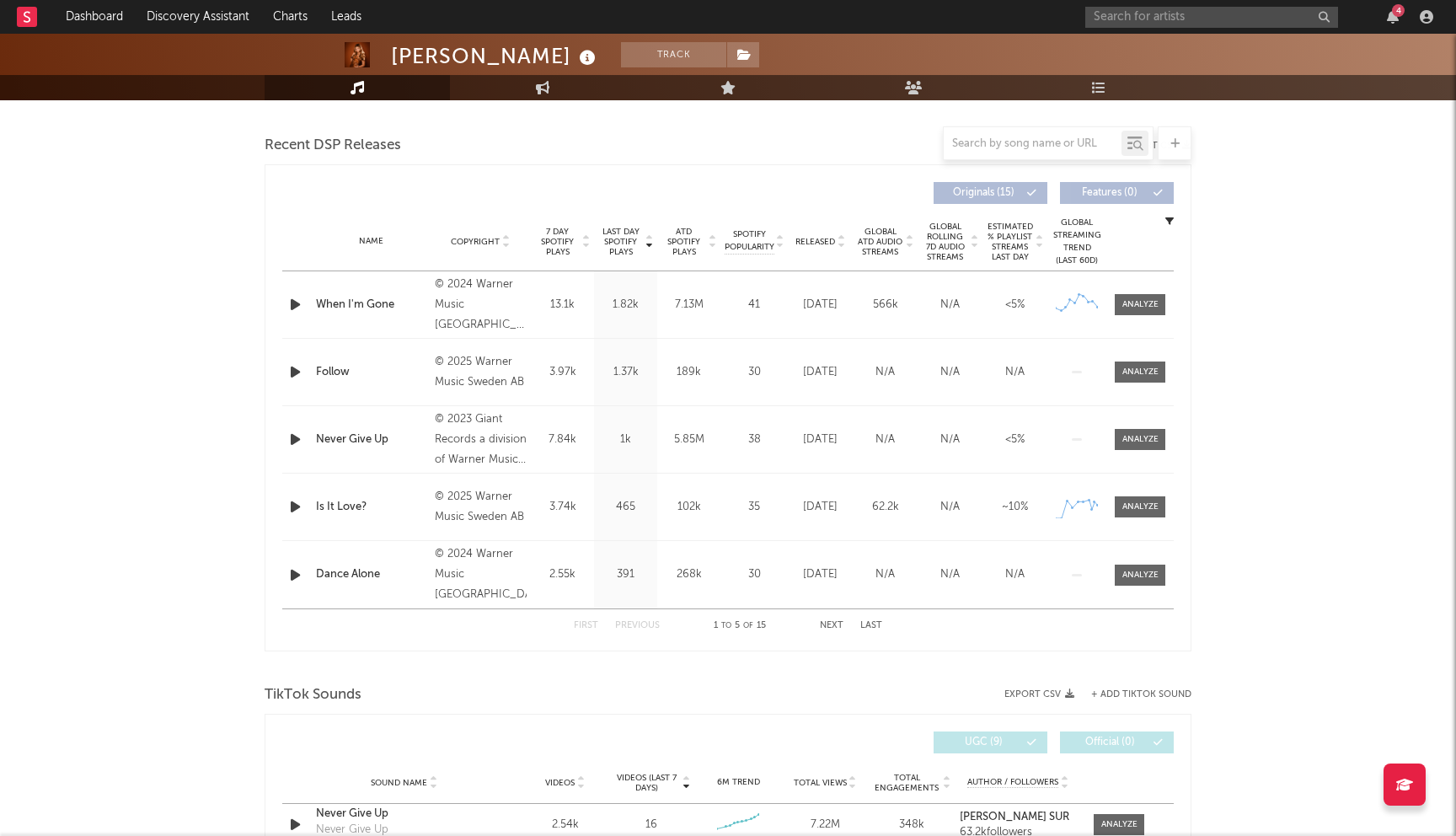
select select "6m"
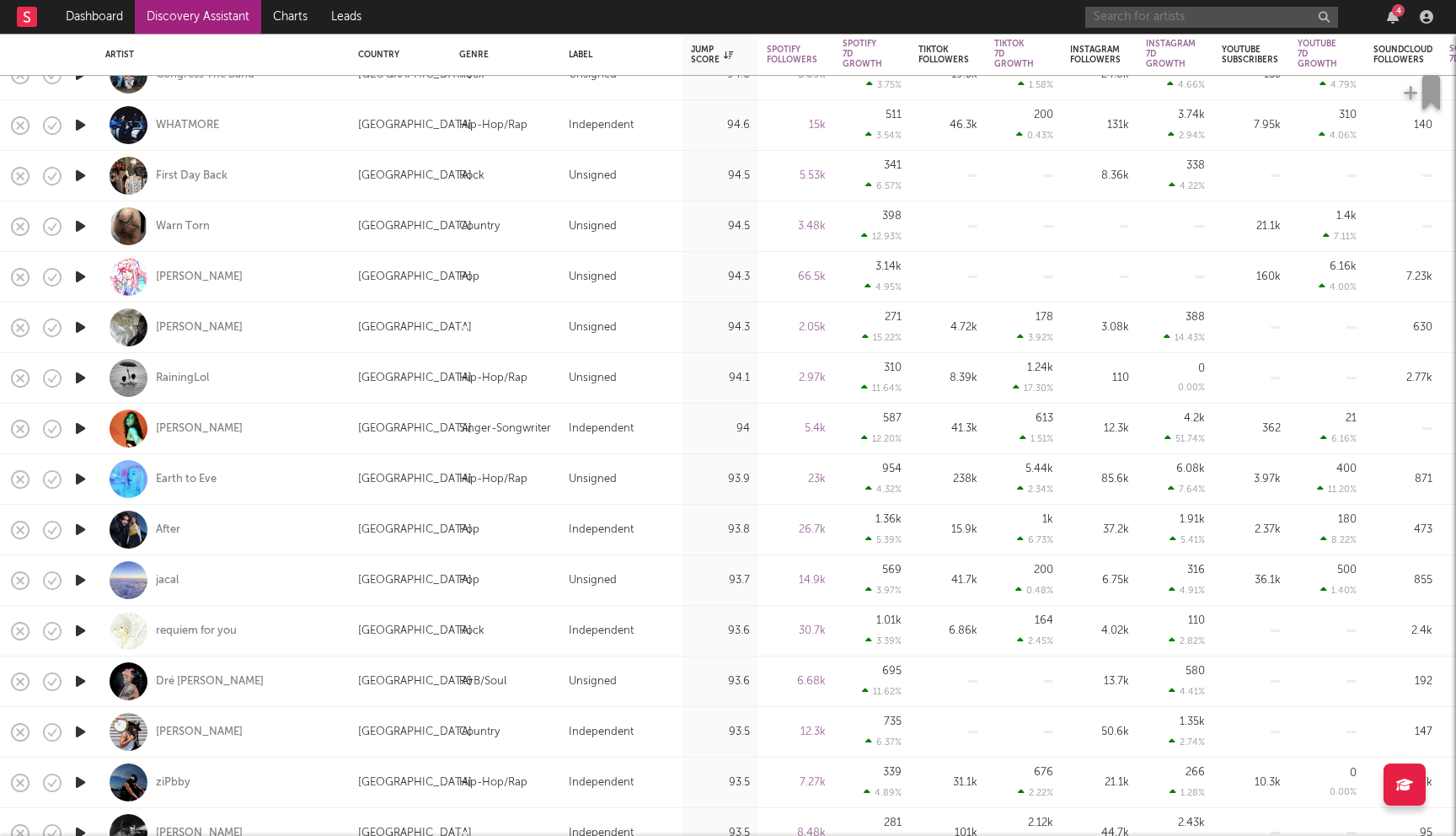
click at [1144, 21] on input "text" at bounding box center [1211, 17] width 252 height 21
